Goal: Task Accomplishment & Management: Manage account settings

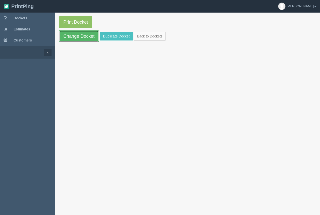
click at [84, 40] on link "Change Docket" at bounding box center [79, 36] width 40 height 12
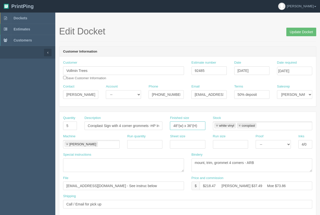
drag, startPoint x: 201, startPoint y: 125, endPoint x: 160, endPoint y: 131, distance: 40.9
click at [163, 128] on div "Quantity 5 Description Coroplast Sign with 4 corner grommets -HP Iron Finished …" at bounding box center [187, 125] width 257 height 18
type input "24" x 12"(H)"
click at [291, 95] on select "[PERSON_NAME] Mikayla [PERSON_NAME] [PERSON_NAME] [PERSON_NAME] [PERSON_NAME] […" at bounding box center [294, 94] width 35 height 9
select select "6"
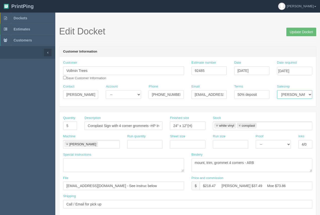
click at [277, 90] on select "[PERSON_NAME] Mikayla [PERSON_NAME] [PERSON_NAME] [PERSON_NAME] [PERSON_NAME] […" at bounding box center [294, 94] width 35 height 9
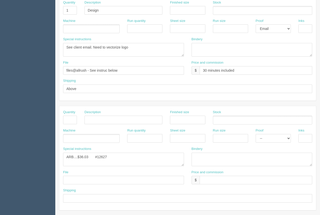
scroll to position [223, 0]
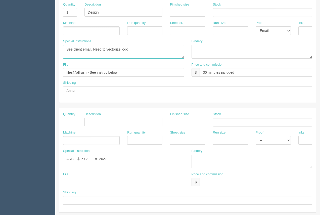
click at [129, 52] on textarea "See client email. Need to vectorize logo" at bounding box center [123, 52] width 121 height 14
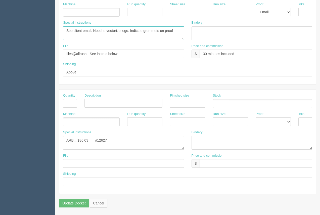
type textarea "See client email. Need to vectorize logo. Indicate grommets on proof"
click at [71, 202] on input "Update Docket" at bounding box center [74, 203] width 30 height 9
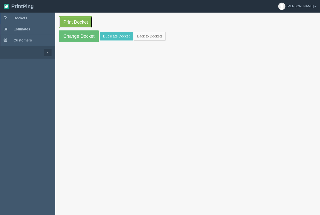
click at [81, 25] on link "Print Docket" at bounding box center [75, 22] width 33 height 12
